Goal: Task Accomplishment & Management: Complete application form

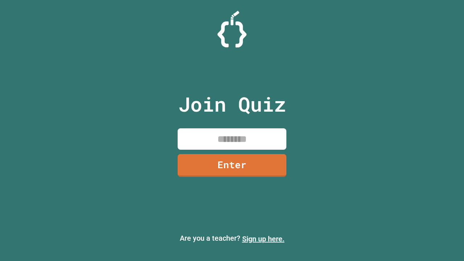
click at [263, 239] on link "Sign up here." at bounding box center [263, 239] width 42 height 9
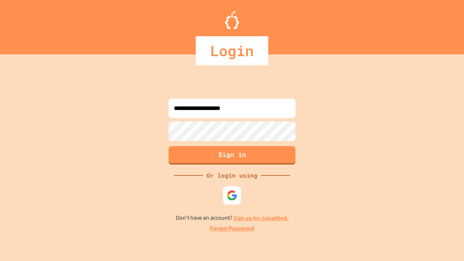
type input "**********"
